Goal: Navigation & Orientation: Understand site structure

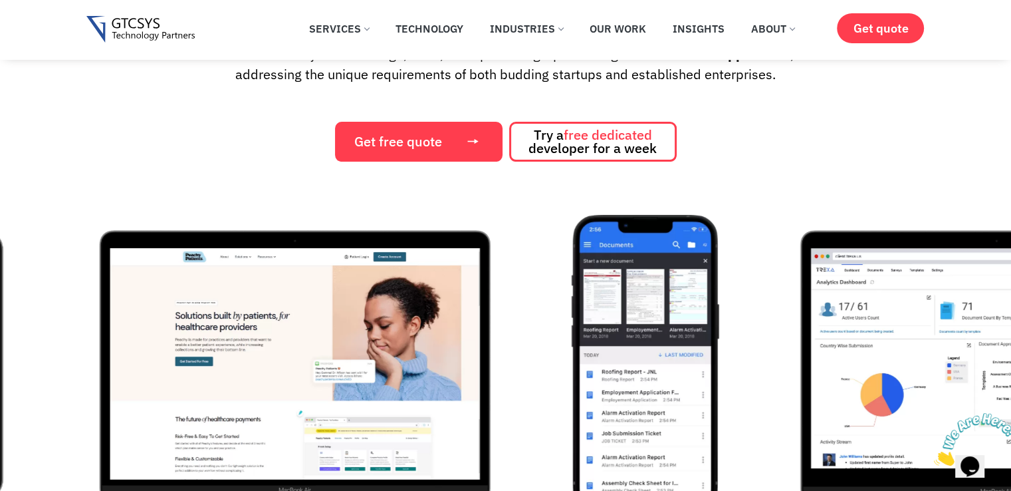
scroll to position [181, 0]
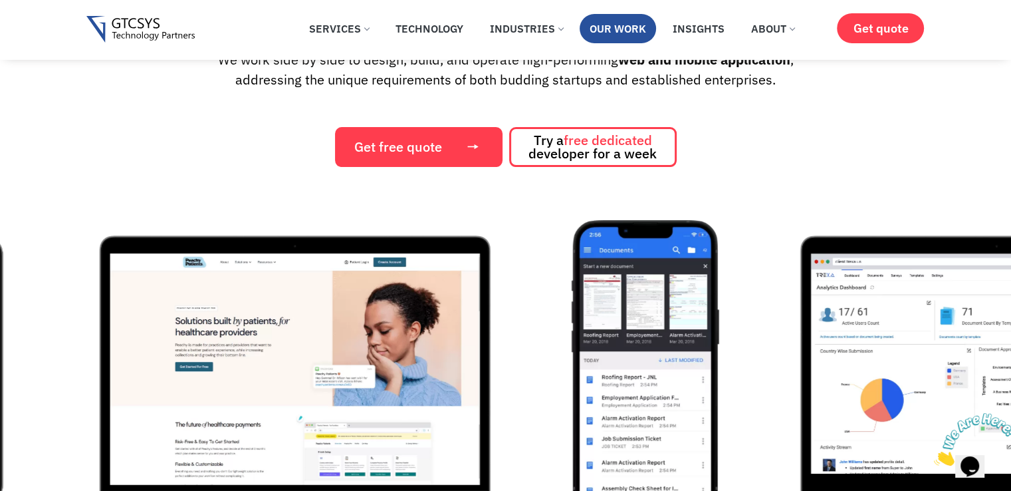
click at [607, 29] on link "Our Work" at bounding box center [618, 28] width 76 height 29
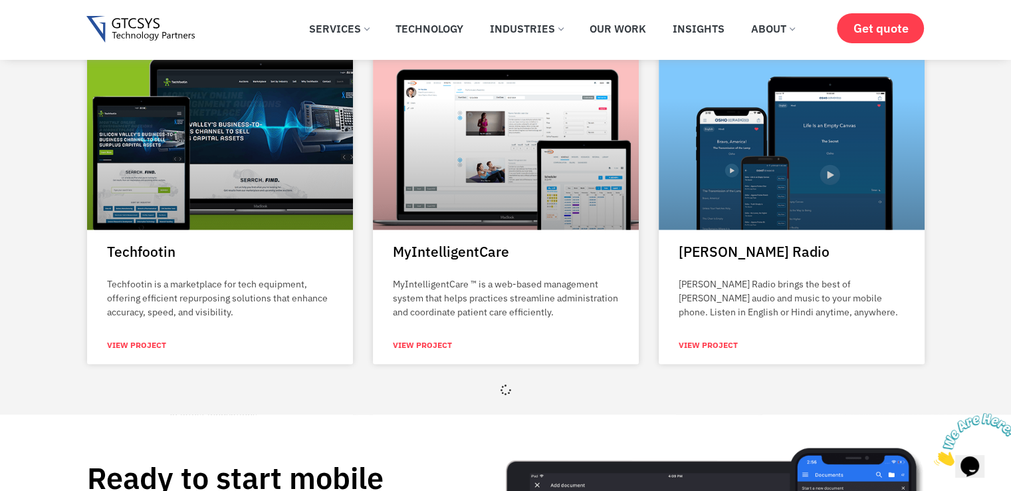
scroll to position [2323, 0]
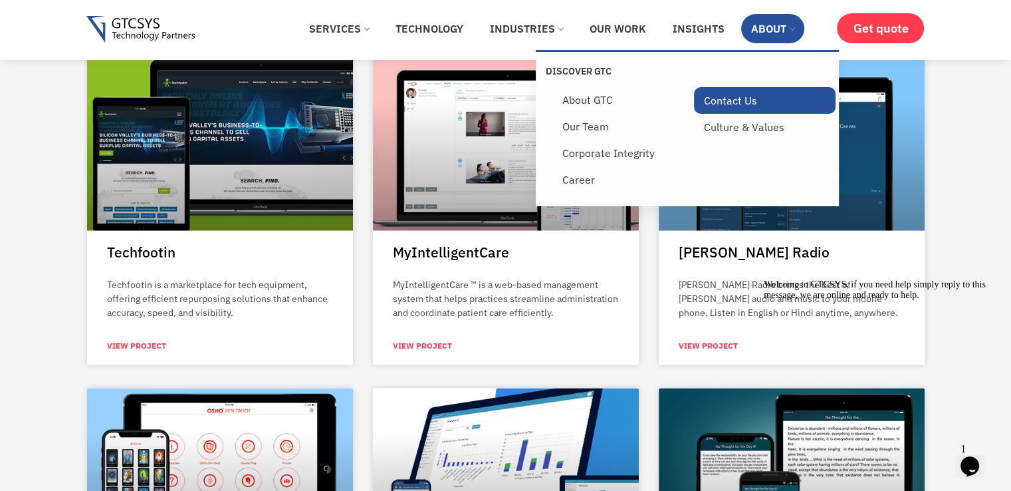
click at [724, 99] on link "Contact Us" at bounding box center [765, 100] width 142 height 27
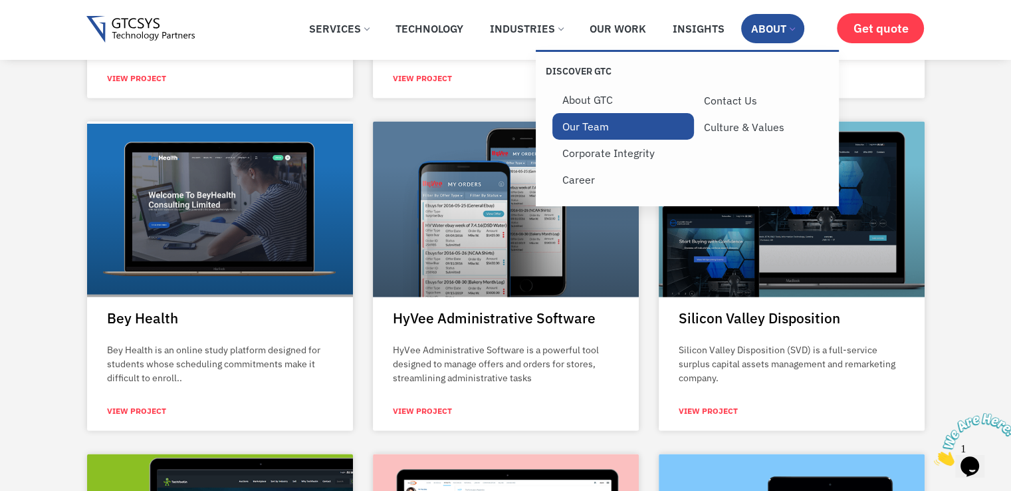
click at [611, 125] on link "Our Team" at bounding box center [623, 126] width 142 height 27
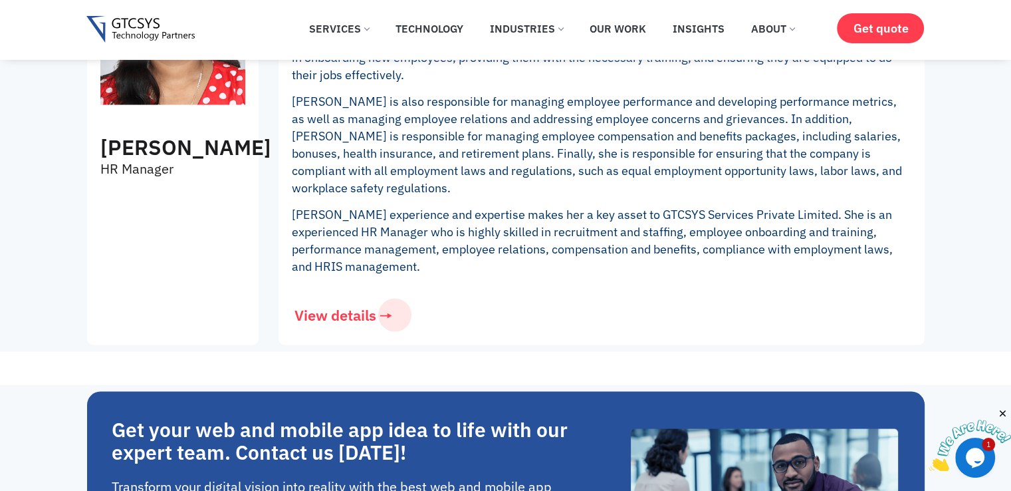
scroll to position [2507, 0]
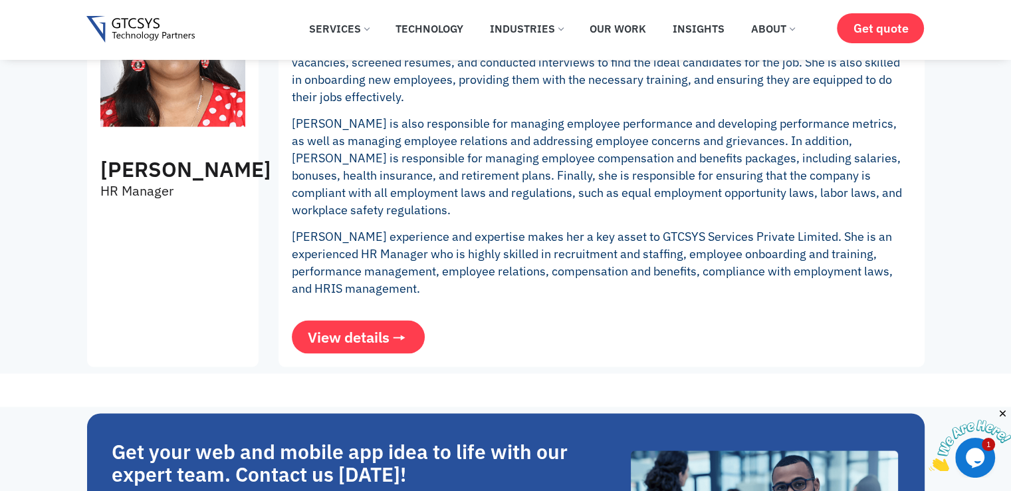
click at [396, 320] on link "View details" at bounding box center [358, 336] width 133 height 33
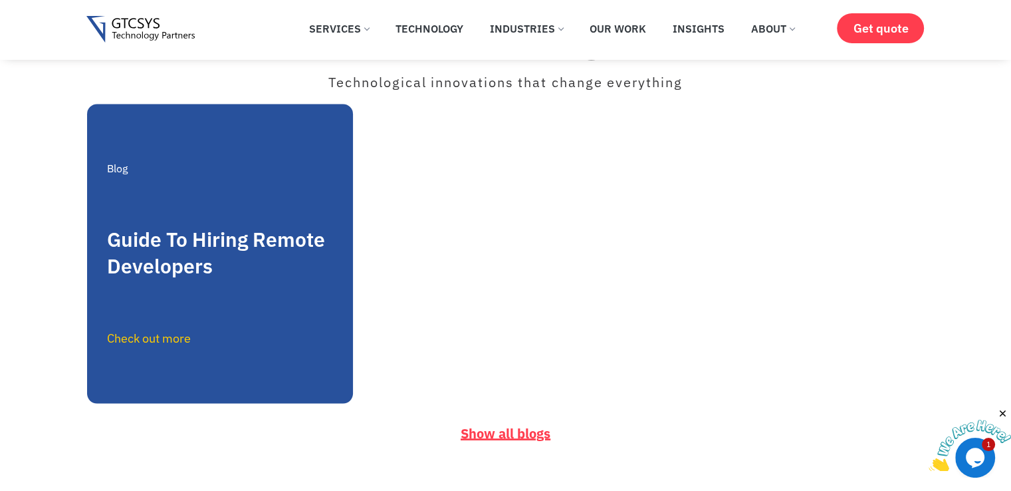
scroll to position [2313, 0]
click at [189, 213] on div "Blog Guide To Hiring Remote Developers Check out more" at bounding box center [220, 253] width 226 height 299
click at [144, 343] on link "Check out more" at bounding box center [149, 337] width 84 height 15
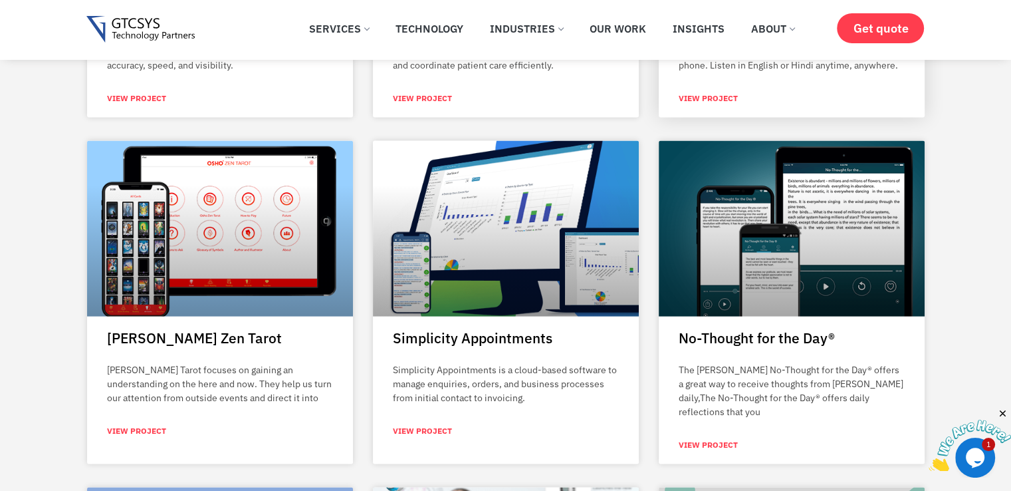
scroll to position [2532, 0]
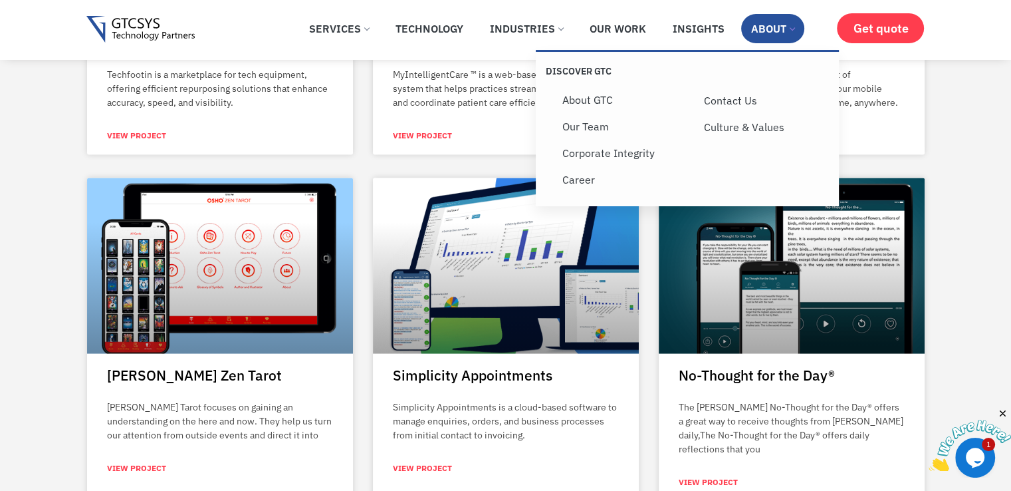
click at [773, 26] on link "About" at bounding box center [772, 28] width 63 height 29
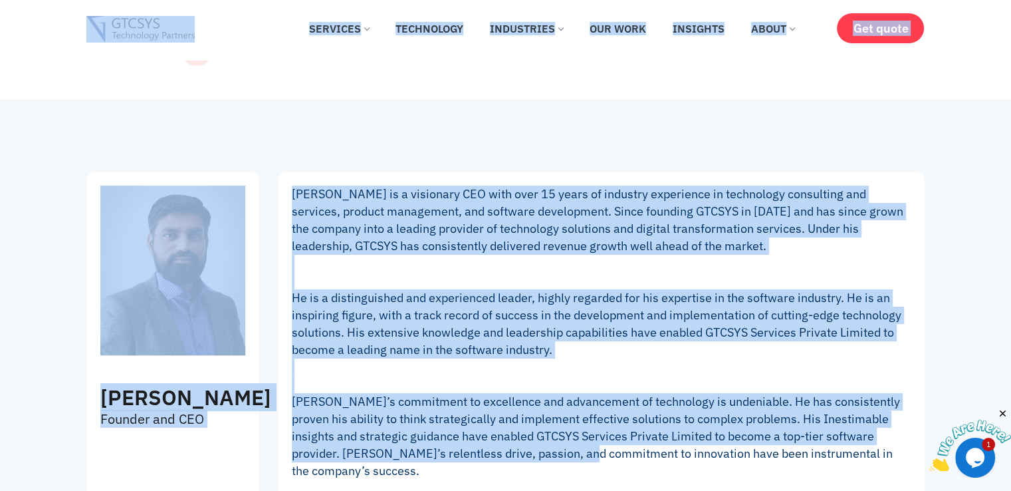
scroll to position [19, 0]
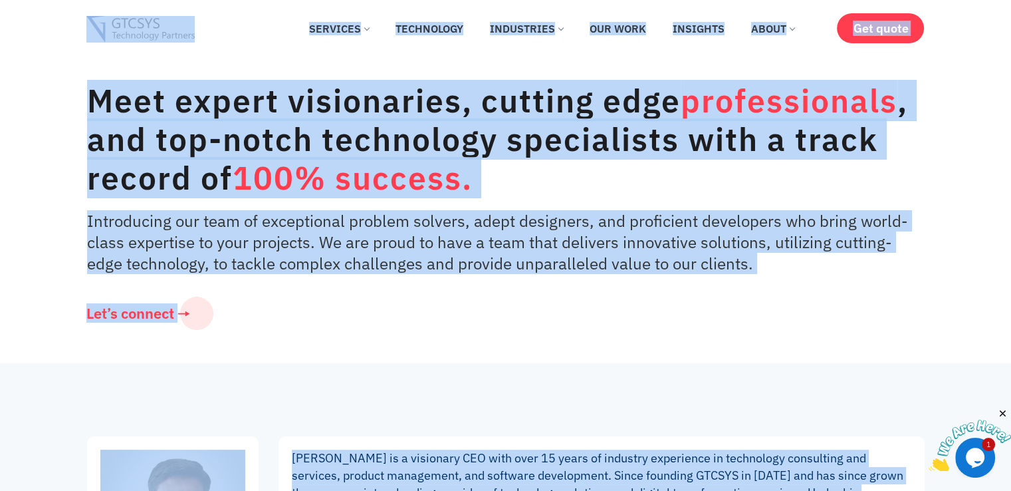
drag, startPoint x: 0, startPoint y: 0, endPoint x: 543, endPoint y: -15, distance: 543.2
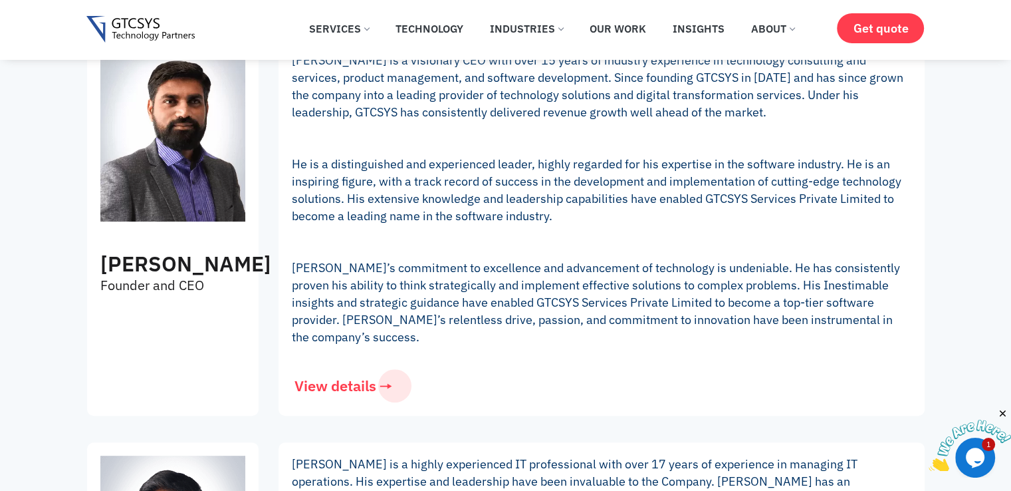
scroll to position [368, 0]
